Goal: Task Accomplishment & Management: Complete application form

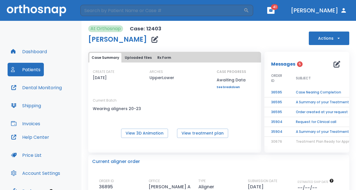
click at [31, 49] on button "Dashboard" at bounding box center [29, 51] width 43 height 13
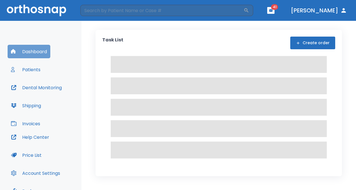
click at [31, 49] on button "Dashboard" at bounding box center [29, 51] width 43 height 13
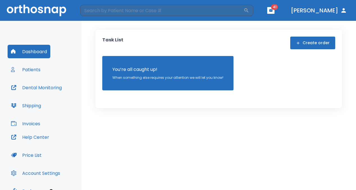
click at [319, 43] on button "Create order" at bounding box center [312, 43] width 45 height 13
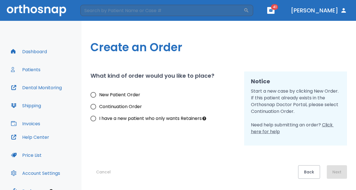
click at [94, 94] on input "New Patient Order" at bounding box center [93, 95] width 12 height 12
radio input "true"
click at [339, 170] on button "Next" at bounding box center [337, 171] width 20 height 13
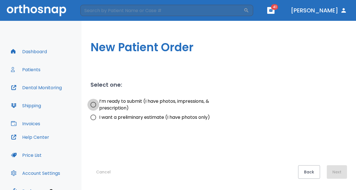
click at [93, 104] on input "I’m ready to submit (I have photos, impressions, & prescription)" at bounding box center [93, 105] width 12 height 12
radio input "true"
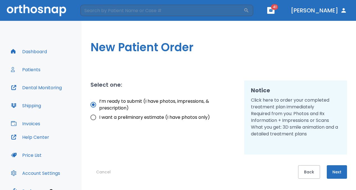
click at [93, 104] on input "I’m ready to submit (I have photos, impressions, & prescription)" at bounding box center [93, 105] width 12 height 12
click at [95, 117] on input "I want a preliminary estimate (I have photos only)" at bounding box center [93, 117] width 12 height 12
radio input "true"
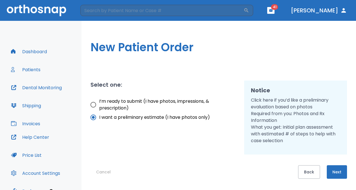
click at [94, 102] on input "I’m ready to submit (I have photos, impressions, & prescription)" at bounding box center [93, 105] width 12 height 12
radio input "true"
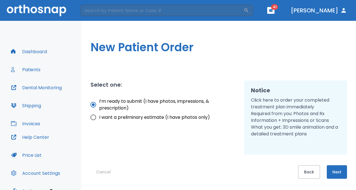
click at [339, 170] on button "Next" at bounding box center [337, 171] width 20 height 13
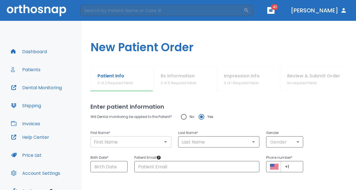
click at [102, 139] on input "text" at bounding box center [131, 142] width 78 height 8
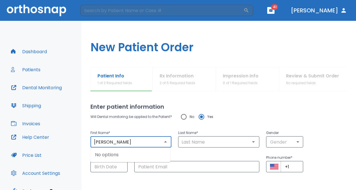
type input "[PERSON_NAME]"
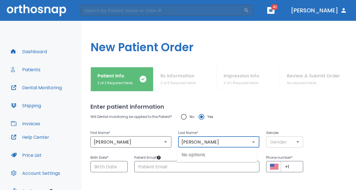
type input "[PERSON_NAME]"
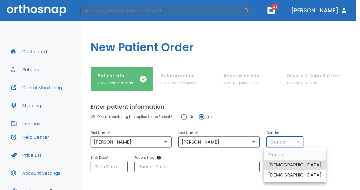
click at [295, 140] on body "​ 41 Dr. Cianflone Dashboard Patients Dental Monitoring Shipping Invoices Help …" at bounding box center [180, 95] width 360 height 190
click at [282, 166] on li "[DEMOGRAPHIC_DATA]" at bounding box center [295, 165] width 62 height 10
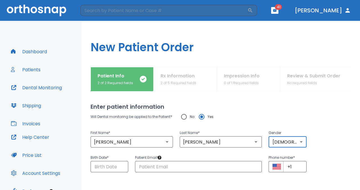
type input "1"
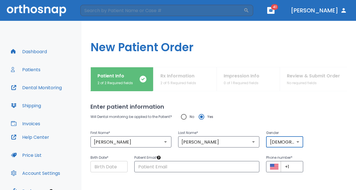
click at [105, 163] on input "Choose date" at bounding box center [108, 166] width 37 height 11
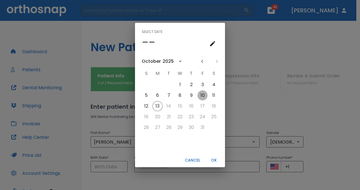
click at [202, 95] on button "10" at bounding box center [202, 95] width 10 height 10
click at [202, 60] on icon "Previous month" at bounding box center [202, 61] width 2 height 3
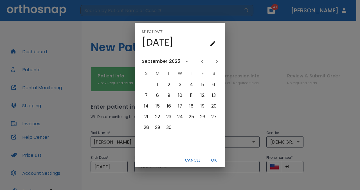
click at [202, 60] on icon "Previous month" at bounding box center [202, 61] width 2 height 3
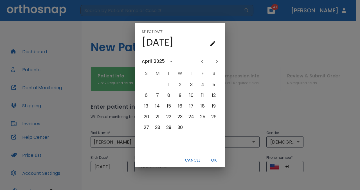
click at [202, 60] on icon "Previous month" at bounding box center [202, 61] width 2 height 3
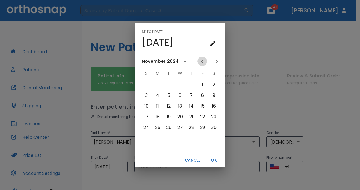
click at [202, 60] on icon "Previous month" at bounding box center [202, 61] width 2 height 3
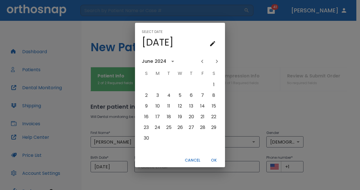
click at [202, 60] on icon "Previous month" at bounding box center [202, 61] width 2 height 3
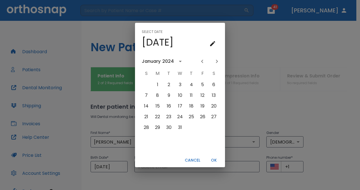
click at [202, 60] on icon "Previous month" at bounding box center [202, 61] width 2 height 3
click at [175, 60] on div "2023" at bounding box center [172, 61] width 11 height 7
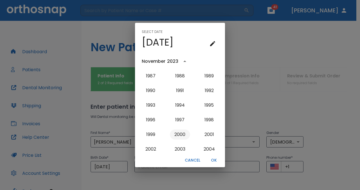
scroll to position [421, 0]
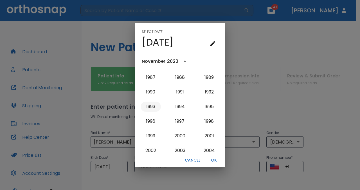
click at [148, 104] on button "1993" at bounding box center [150, 106] width 20 height 10
type input "[DATE]"
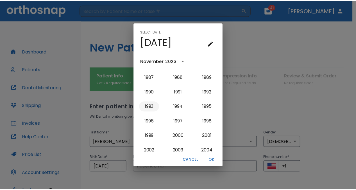
scroll to position [0, 0]
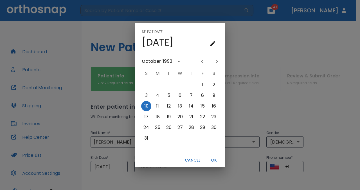
click at [211, 160] on button "OK" at bounding box center [214, 159] width 18 height 9
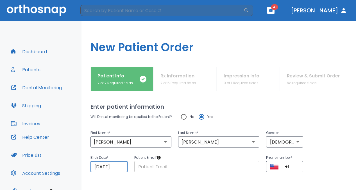
click at [155, 168] on input "text" at bounding box center [196, 166] width 125 height 11
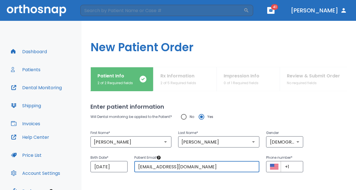
type input "[EMAIL_ADDRESS][DOMAIN_NAME]"
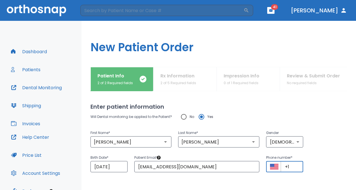
click at [289, 166] on input "+1" at bounding box center [292, 166] width 22 height 11
type input "[PHONE_NUMBER]"
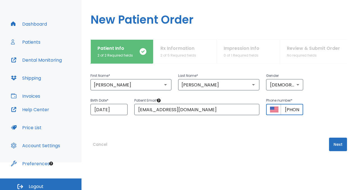
scroll to position [28, 0]
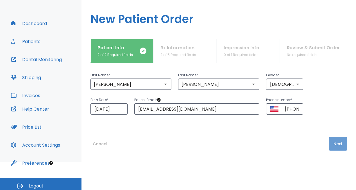
click at [337, 142] on button "Next" at bounding box center [338, 143] width 18 height 13
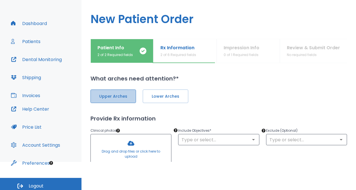
click at [125, 95] on span "Upper Arches" at bounding box center [113, 96] width 34 height 6
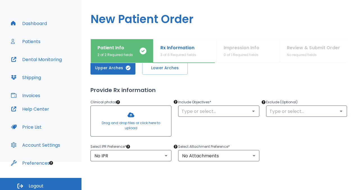
scroll to position [29, 0]
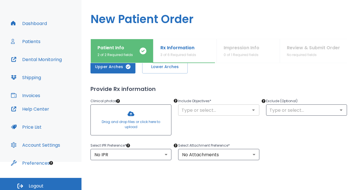
click at [252, 109] on icon "Open" at bounding box center [253, 109] width 3 height 1
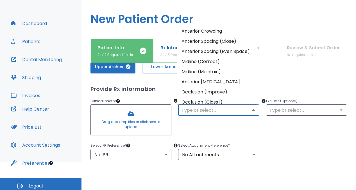
click at [212, 41] on li "Anterior Spacing (Close)" at bounding box center [217, 41] width 80 height 10
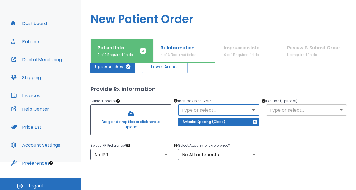
click at [338, 110] on icon "Open" at bounding box center [341, 109] width 7 height 7
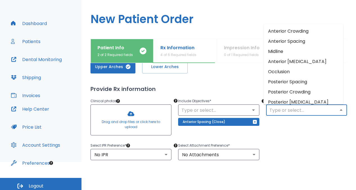
click at [284, 128] on div "Exclude (Optional) ​" at bounding box center [303, 114] width 88 height 47
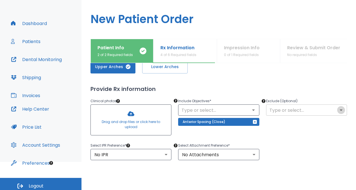
click at [338, 109] on icon "Open" at bounding box center [341, 109] width 7 height 7
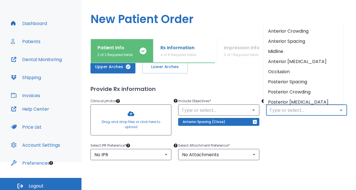
click at [288, 138] on div "Select IPR Preference * No IPR 0 ​ Select Attachment Preference * No Attachment…" at bounding box center [215, 147] width 263 height 25
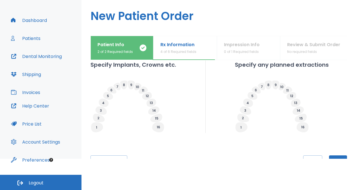
scroll to position [151, 0]
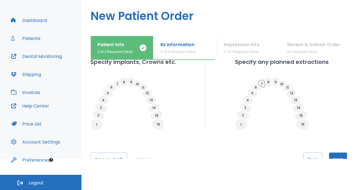
click at [260, 85] on icon at bounding box center [261, 84] width 7 height 8
click at [256, 87] on icon at bounding box center [255, 86] width 9 height 7
click at [265, 104] on input "Planned" at bounding box center [265, 104] width 8 height 8
radio input "false"
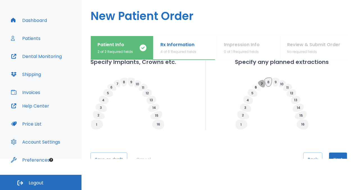
click at [267, 79] on icon at bounding box center [268, 82] width 7 height 9
click at [301, 82] on icon "button" at bounding box center [302, 82] width 6 height 6
radio input "false"
click at [268, 81] on icon at bounding box center [268, 82] width 7 height 9
click at [300, 84] on icon "button" at bounding box center [302, 82] width 6 height 6
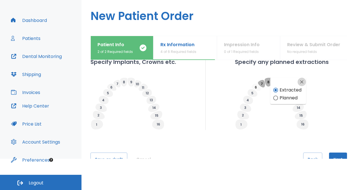
radio input "false"
click at [268, 84] on icon at bounding box center [268, 82] width 7 height 9
click at [274, 97] on input "Planned" at bounding box center [276, 98] width 8 height 8
radio input "false"
click at [261, 84] on icon at bounding box center [262, 83] width 2 height 3
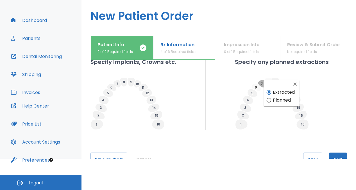
click at [284, 101] on span "Planned" at bounding box center [282, 100] width 18 height 7
click at [273, 101] on input "Planned" at bounding box center [269, 100] width 8 height 8
radio input "false"
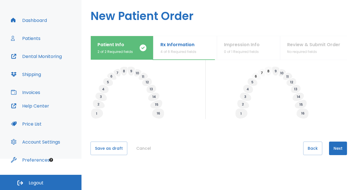
scroll to position [163, 0]
click at [253, 84] on icon at bounding box center [252, 81] width 10 height 8
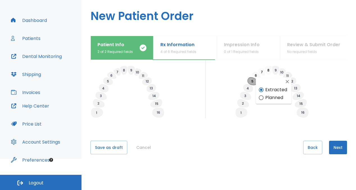
click at [248, 83] on icon at bounding box center [252, 81] width 10 height 8
drag, startPoint x: 248, startPoint y: 83, endPoint x: 255, endPoint y: 80, distance: 7.6
click at [255, 80] on icon at bounding box center [252, 81] width 10 height 8
click at [285, 79] on icon "button" at bounding box center [288, 82] width 6 height 6
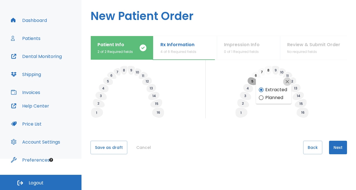
radio input "false"
click at [265, 70] on icon at bounding box center [268, 70] width 7 height 9
click at [303, 69] on icon "button" at bounding box center [302, 70] width 6 height 6
radio input "false"
click at [262, 71] on icon at bounding box center [261, 72] width 7 height 8
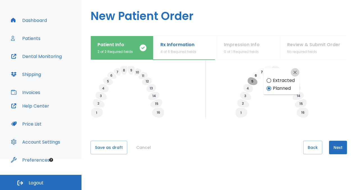
click at [295, 70] on icon "button" at bounding box center [295, 72] width 6 height 6
radio input "false"
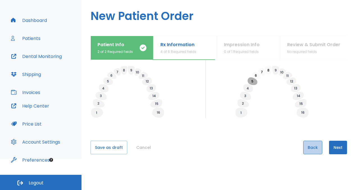
click at [308, 146] on button "Back" at bounding box center [312, 146] width 19 height 13
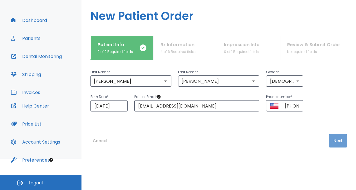
click at [333, 140] on button "Next" at bounding box center [338, 140] width 18 height 13
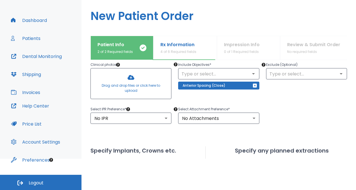
scroll to position [61, 0]
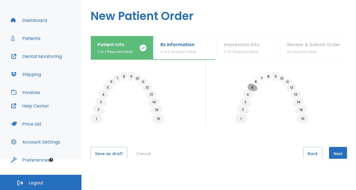
click at [256, 132] on div "What arches need attention?* Upper Arches Lower Arches Provide Rx information C…" at bounding box center [218, 109] width 256 height 99
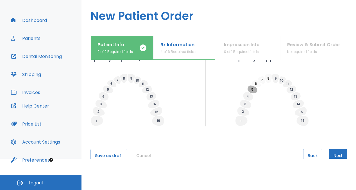
scroll to position [155, 0]
click at [252, 91] on icon at bounding box center [252, 89] width 10 height 8
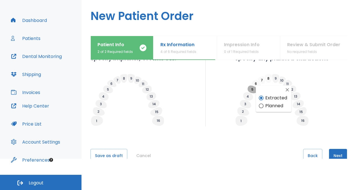
drag, startPoint x: 252, startPoint y: 91, endPoint x: 287, endPoint y: 90, distance: 35.1
click at [287, 90] on body "​ 41 Dr. Cianflone Dashboard Patients Dental Monitoring Shipping Invoices Help …" at bounding box center [178, 64] width 356 height 190
drag, startPoint x: 287, startPoint y: 90, endPoint x: 262, endPoint y: 88, distance: 25.0
click at [262, 88] on div "Extracted Planned" at bounding box center [274, 98] width 36 height 26
drag, startPoint x: 257, startPoint y: 88, endPoint x: 249, endPoint y: 85, distance: 8.6
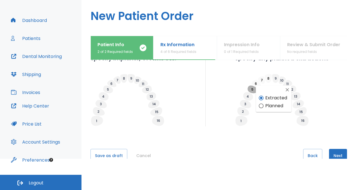
click at [249, 85] on body "​ 41 Dr. Cianflone Dashboard Patients Dental Monitoring Shipping Invoices Help …" at bounding box center [178, 64] width 356 height 190
click at [249, 85] on icon at bounding box center [272, 100] width 74 height 53
click at [251, 85] on icon at bounding box center [255, 83] width 9 height 7
radio input "false"
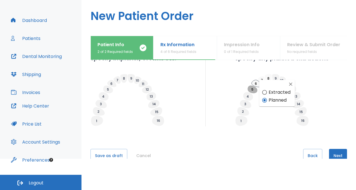
click at [251, 85] on icon at bounding box center [255, 83] width 9 height 7
click at [260, 80] on div "Extracted Planned" at bounding box center [277, 93] width 36 height 26
click at [269, 77] on icon at bounding box center [268, 78] width 7 height 9
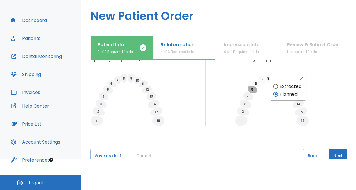
click at [303, 77] on icon "button" at bounding box center [302, 78] width 6 height 6
radio input "false"
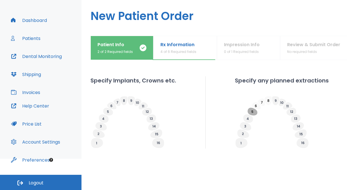
scroll to position [131, 0]
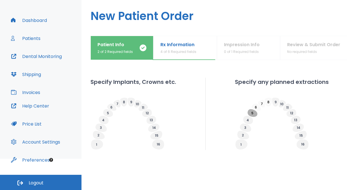
click at [326, 81] on div "Specify Implants, Crowns etc. Specify any planned extractions" at bounding box center [218, 114] width 256 height 72
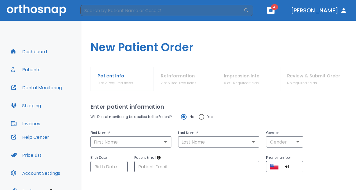
click at [175, 126] on div "Last Name * ​" at bounding box center [215, 134] width 88 height 25
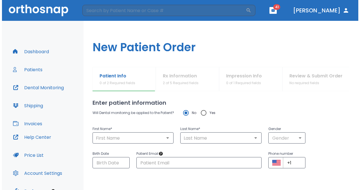
scroll to position [4, 0]
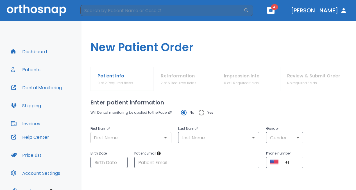
click at [154, 138] on input "text" at bounding box center [131, 137] width 78 height 8
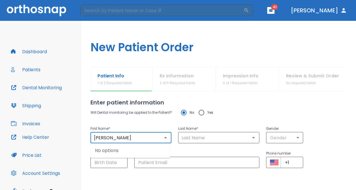
type input "[PERSON_NAME]"
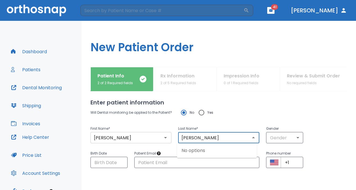
type input "[PERSON_NAME]"
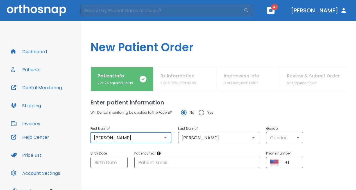
drag, startPoint x: 154, startPoint y: 138, endPoint x: 167, endPoint y: 138, distance: 13.5
click at [164, 138] on div "[PERSON_NAME] ​" at bounding box center [130, 137] width 81 height 11
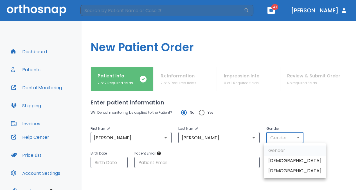
click at [287, 137] on body "​ 41 [PERSON_NAME] Dashboard Patients Dental Monitoring Shipping Invoices Help …" at bounding box center [180, 95] width 360 height 190
click at [276, 156] on li "[DEMOGRAPHIC_DATA]" at bounding box center [295, 160] width 62 height 10
type input "1"
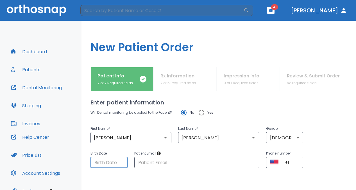
click at [113, 165] on input "Choose date" at bounding box center [108, 161] width 37 height 11
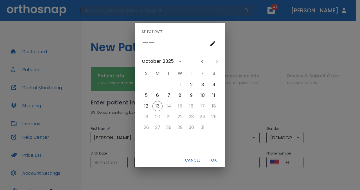
click at [166, 61] on div "2025" at bounding box center [167, 61] width 11 height 7
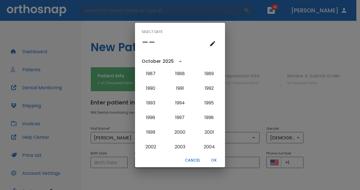
scroll to position [428, 0]
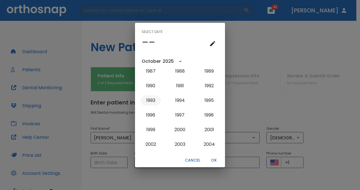
click at [154, 102] on button "1993" at bounding box center [150, 100] width 20 height 10
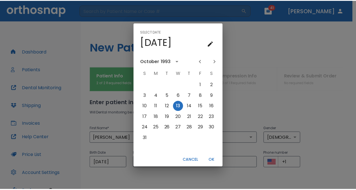
scroll to position [0, 0]
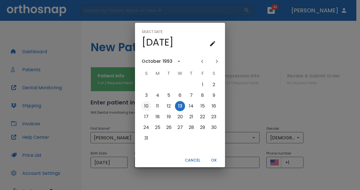
click at [147, 105] on button "10" at bounding box center [146, 106] width 10 height 10
type input "[DATE]"
click at [213, 159] on button "OK" at bounding box center [214, 159] width 18 height 9
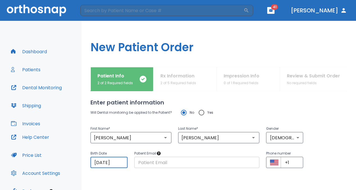
click at [148, 163] on input "text" at bounding box center [196, 161] width 125 height 11
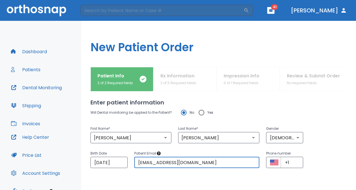
type input "[EMAIL_ADDRESS][DOMAIN_NAME]"
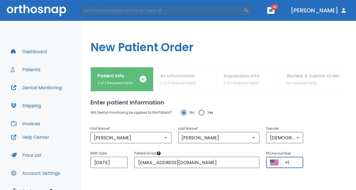
click at [282, 162] on input "+1" at bounding box center [292, 161] width 22 height 11
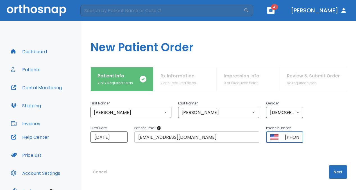
scroll to position [29, 0]
type input "[PHONE_NUMBER]"
click at [330, 170] on button "Next" at bounding box center [338, 171] width 18 height 13
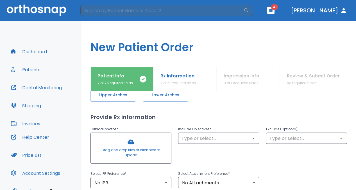
scroll to position [0, 0]
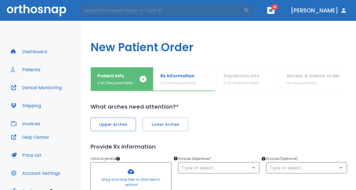
click at [110, 123] on span "Upper Arches" at bounding box center [113, 124] width 34 height 6
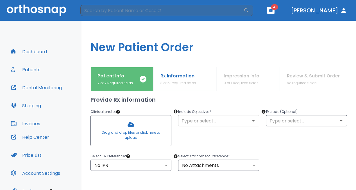
scroll to position [48, 0]
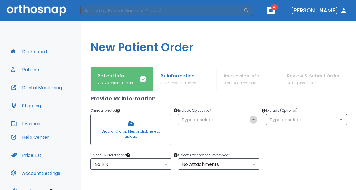
click at [252, 119] on icon "Open" at bounding box center [253, 119] width 3 height 1
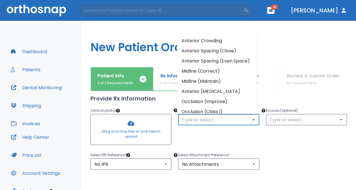
click at [210, 52] on li "Anterior Spacing (Close)" at bounding box center [217, 51] width 80 height 10
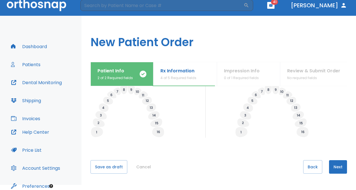
scroll to position [170, 0]
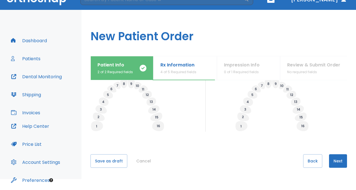
click at [333, 159] on button "Next" at bounding box center [338, 160] width 18 height 13
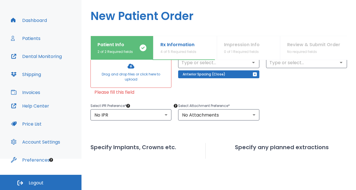
scroll to position [57, 0]
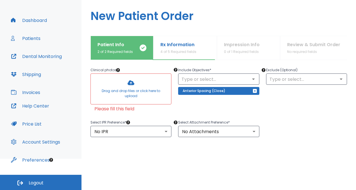
click at [132, 97] on div at bounding box center [131, 89] width 80 height 30
drag, startPoint x: 133, startPoint y: 109, endPoint x: 119, endPoint y: 98, distance: 17.8
click at [119, 98] on div "Drag and drop files or click here to upload Please fill this field" at bounding box center [130, 92] width 81 height 39
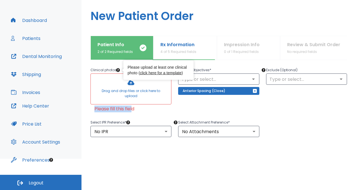
click at [118, 69] on icon "Tooltip anchor" at bounding box center [118, 70] width 4 height 4
click at [154, 72] on link "click here for a template" at bounding box center [161, 72] width 42 height 4
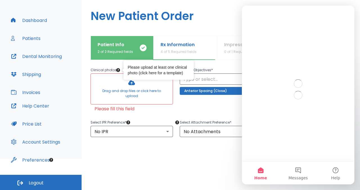
scroll to position [0, 0]
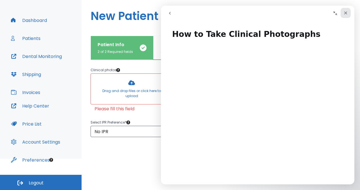
click at [346, 12] on icon "Close" at bounding box center [345, 13] width 4 height 4
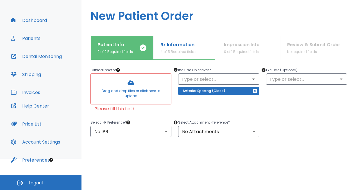
scroll to position [31, 0]
click at [114, 93] on div at bounding box center [131, 89] width 80 height 30
